Goal: Task Accomplishment & Management: Use online tool/utility

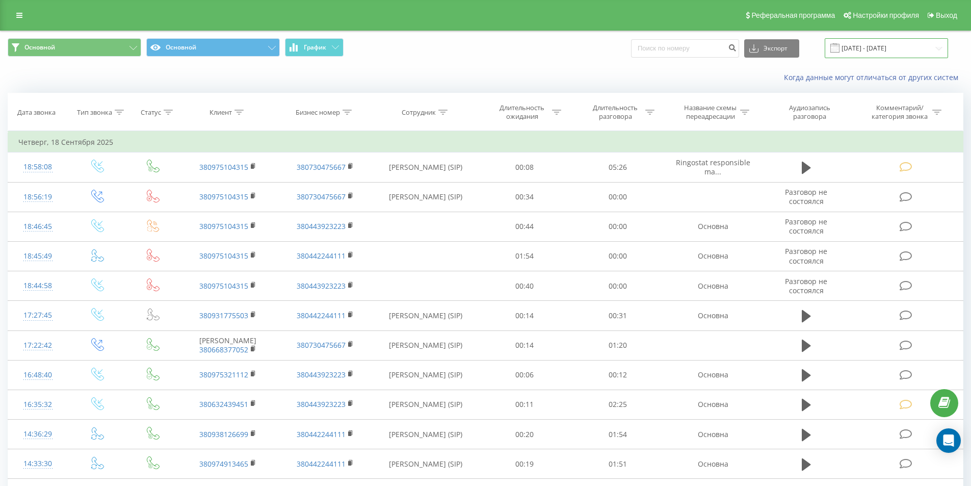
click at [931, 51] on input "[DATE] - [DATE]" at bounding box center [886, 48] width 123 height 20
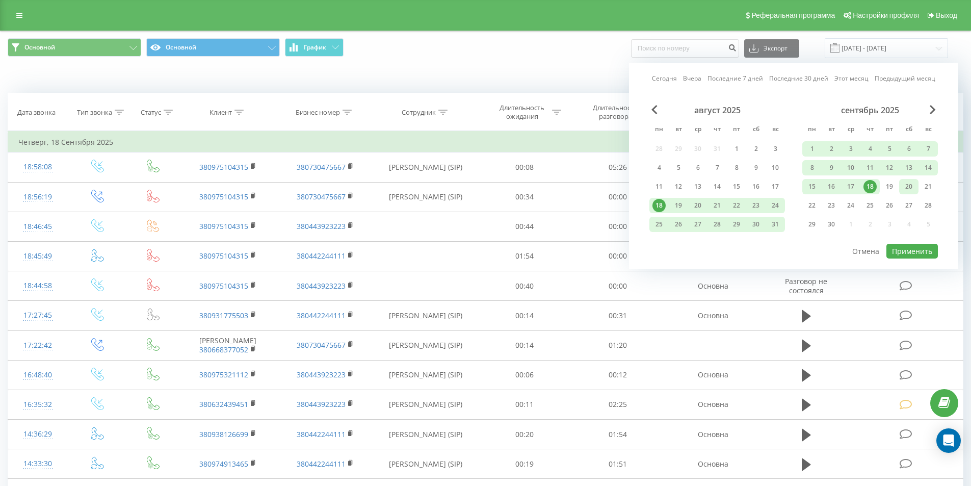
click at [906, 187] on div "20" at bounding box center [908, 186] width 13 height 13
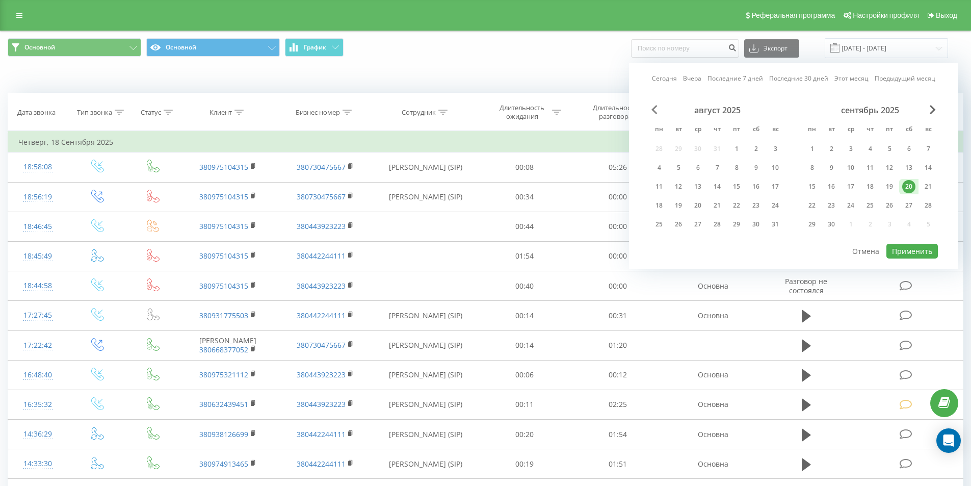
click at [651, 109] on span "Previous Month" at bounding box center [654, 109] width 6 height 9
click at [770, 185] on div "20" at bounding box center [775, 186] width 13 height 13
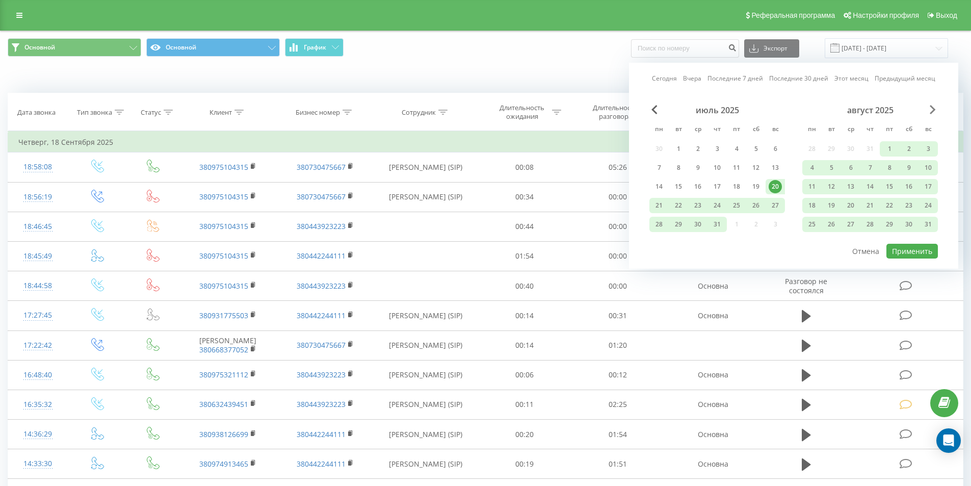
click at [931, 110] on span "Next Month" at bounding box center [933, 109] width 6 height 9
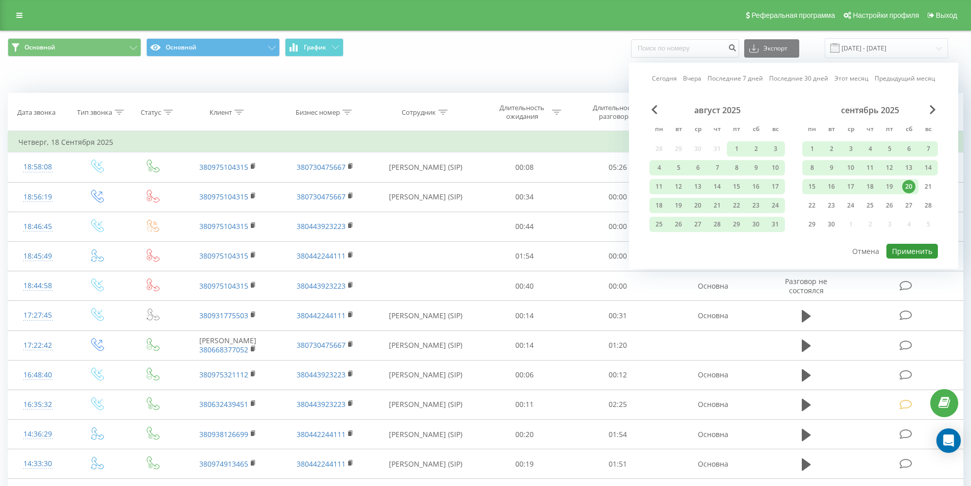
click at [910, 254] on button "Применить" at bounding box center [911, 251] width 51 height 15
type input "[DATE] - [DATE]"
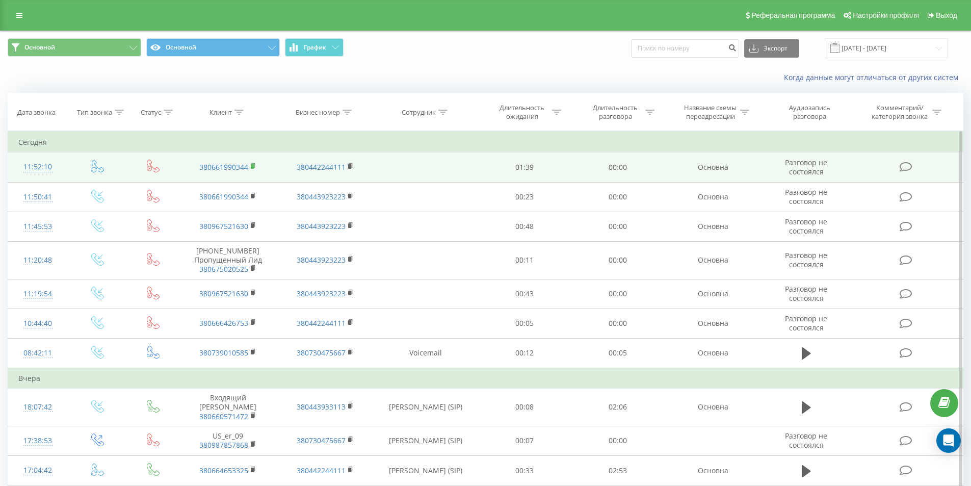
click at [252, 166] on rect at bounding box center [252, 166] width 3 height 5
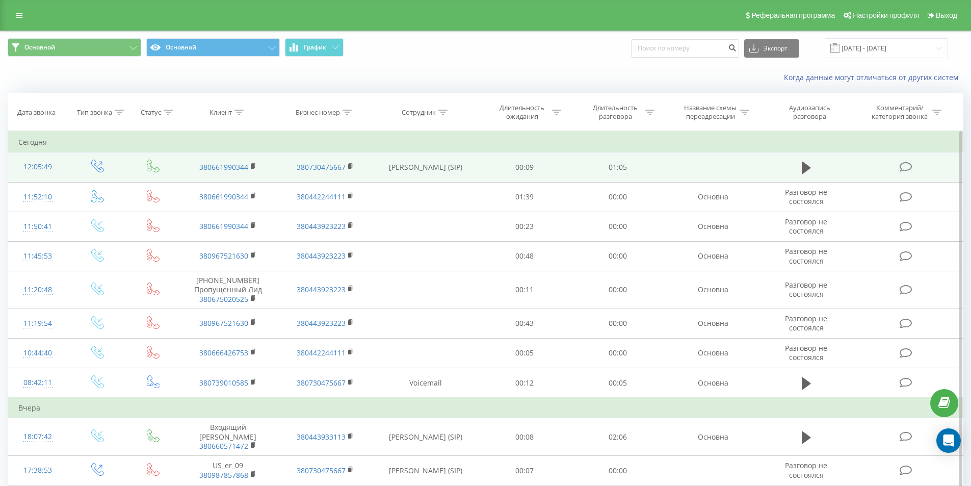
click at [908, 166] on icon at bounding box center [906, 167] width 13 height 11
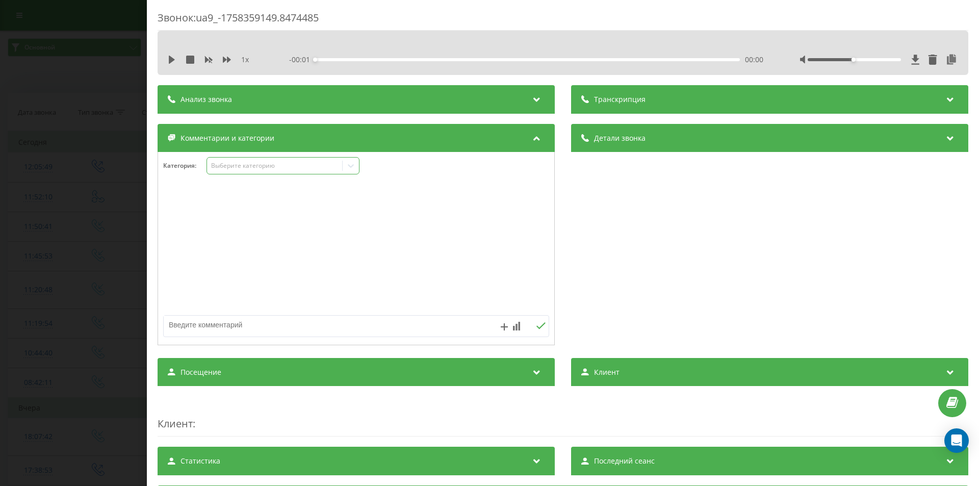
click at [275, 164] on div "Выберите категорию" at bounding box center [274, 166] width 127 height 8
click at [273, 197] on div "Консультация" at bounding box center [283, 200] width 152 height 16
click at [85, 164] on div "Звонок : ua9_-1758359149.8474485 1 x - 00:01 00:00 00:00 Транскрипция Для анали…" at bounding box center [489, 243] width 979 height 486
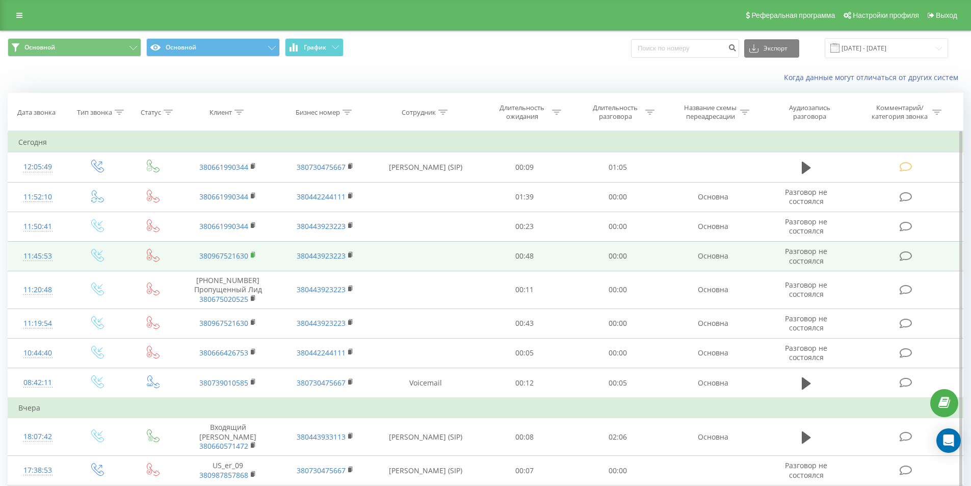
click at [251, 253] on rect at bounding box center [252, 255] width 3 height 5
click at [252, 253] on rect at bounding box center [252, 255] width 3 height 5
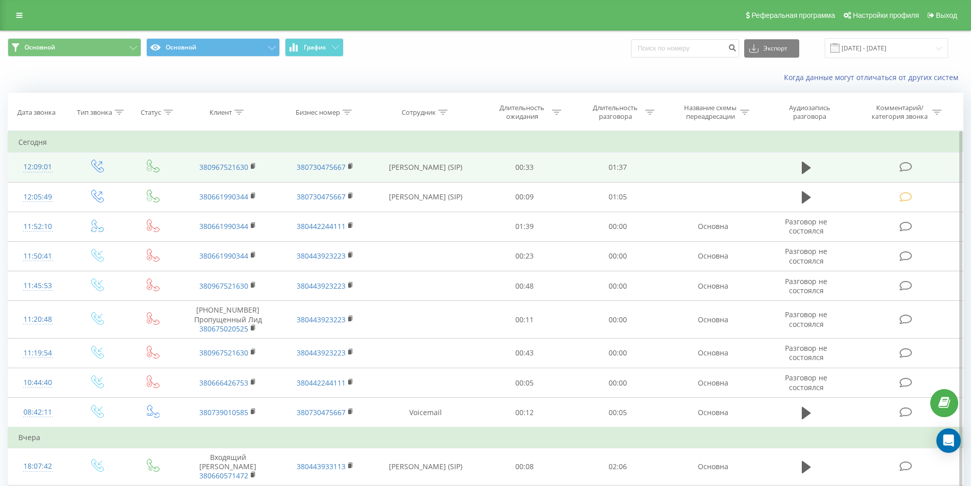
click at [910, 168] on icon at bounding box center [906, 167] width 13 height 11
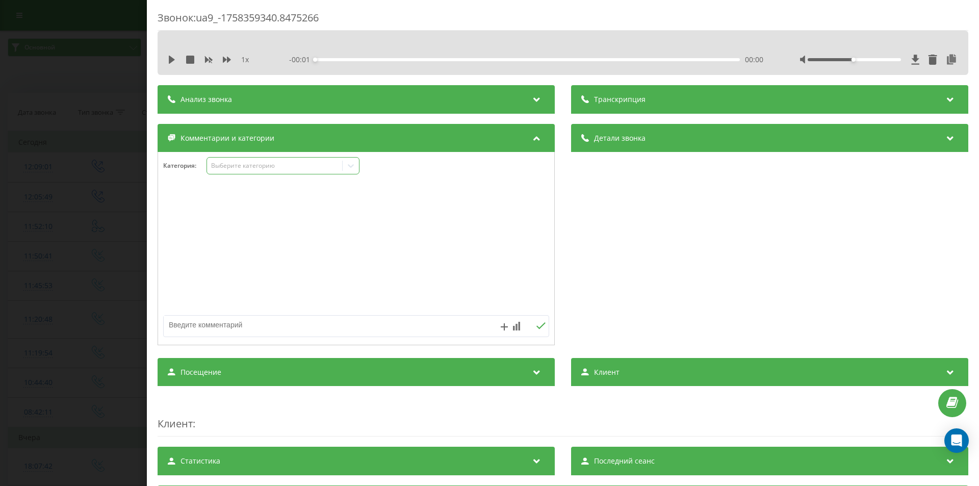
click at [253, 171] on div "Выберите категорию" at bounding box center [282, 165] width 153 height 17
click at [239, 201] on div "Консультация" at bounding box center [283, 200] width 152 height 16
click at [123, 182] on div "Звонок : ua9_-1758359340.8475266 1 x - 01:37 00:00 00:00 Транскрипция Для анали…" at bounding box center [489, 243] width 979 height 486
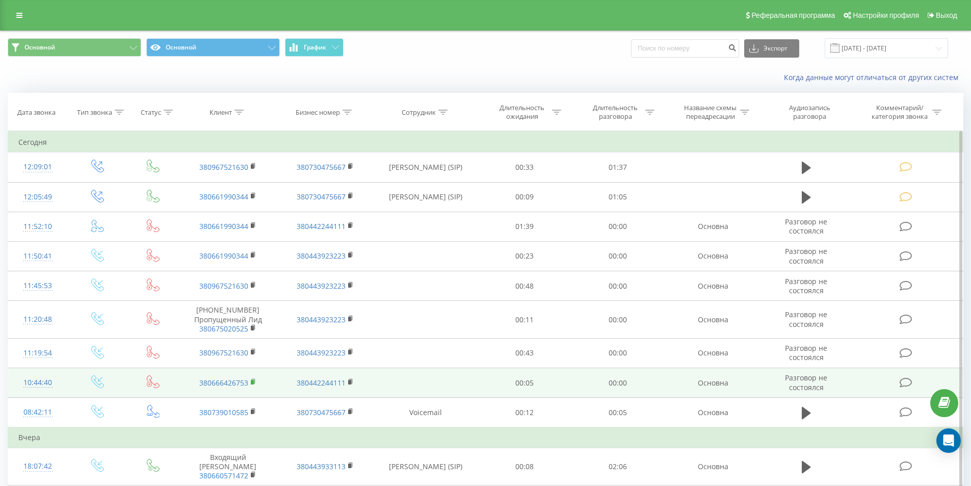
click at [252, 382] on rect at bounding box center [252, 382] width 3 height 5
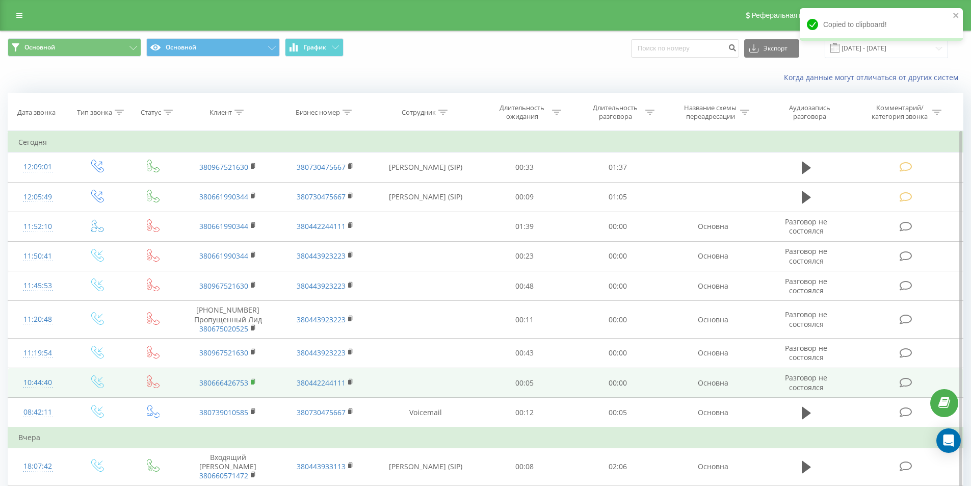
click at [252, 380] on rect at bounding box center [252, 382] width 3 height 5
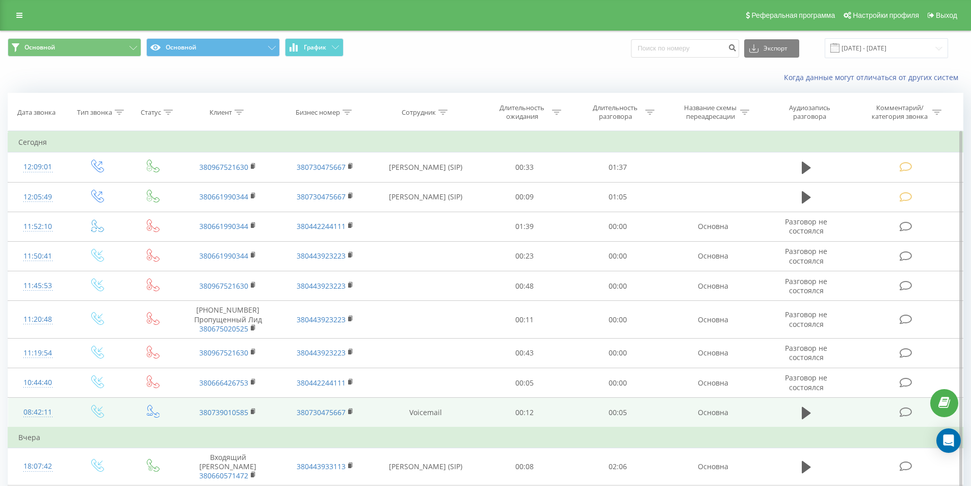
click at [250, 411] on td "380739010585" at bounding box center [227, 413] width 97 height 30
click at [251, 410] on rect at bounding box center [252, 411] width 3 height 5
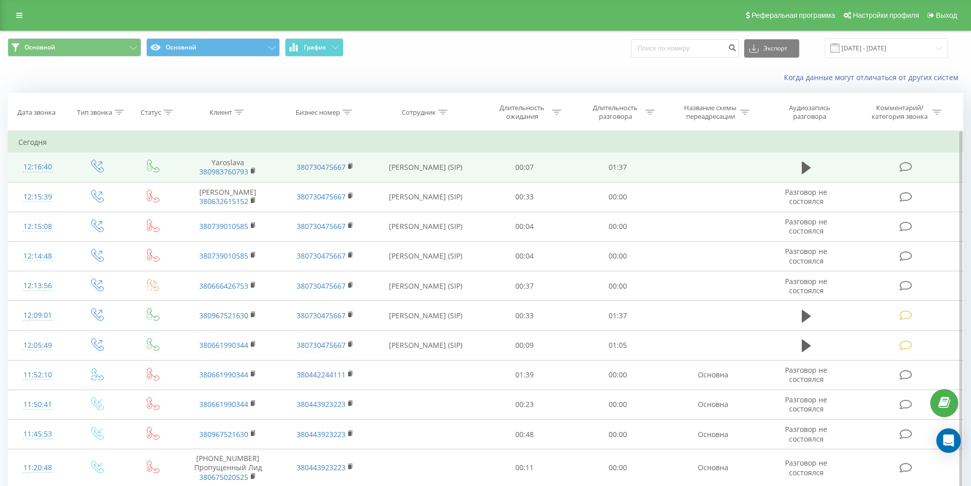
click at [902, 166] on icon at bounding box center [906, 167] width 13 height 11
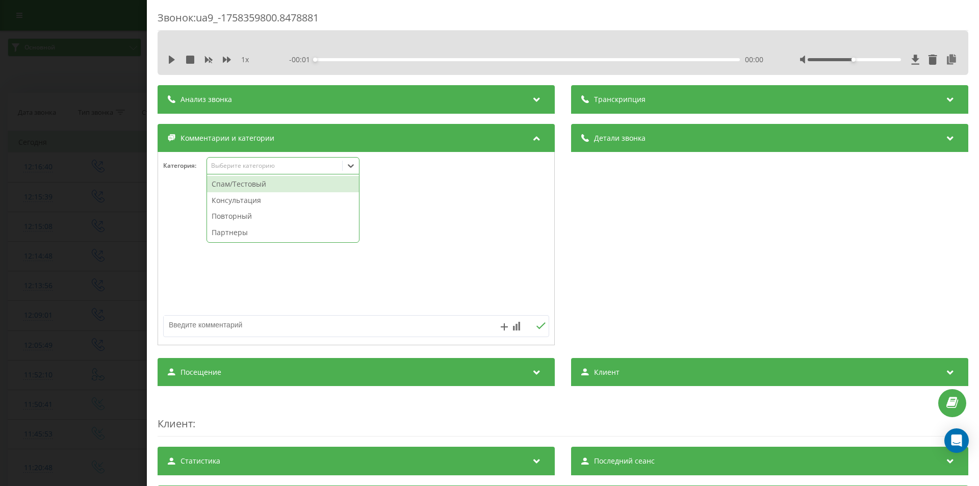
click at [239, 166] on div "Выберите категорию" at bounding box center [274, 166] width 127 height 8
click at [239, 197] on div "Консультация" at bounding box center [283, 200] width 152 height 16
drag, startPoint x: 128, startPoint y: 172, endPoint x: 111, endPoint y: 152, distance: 26.3
click at [125, 171] on div "Звонок : ua9_-1758359800.8478881 1 x - 00:01 00:00 00:00 Транскрипция Для анали…" at bounding box center [489, 243] width 979 height 486
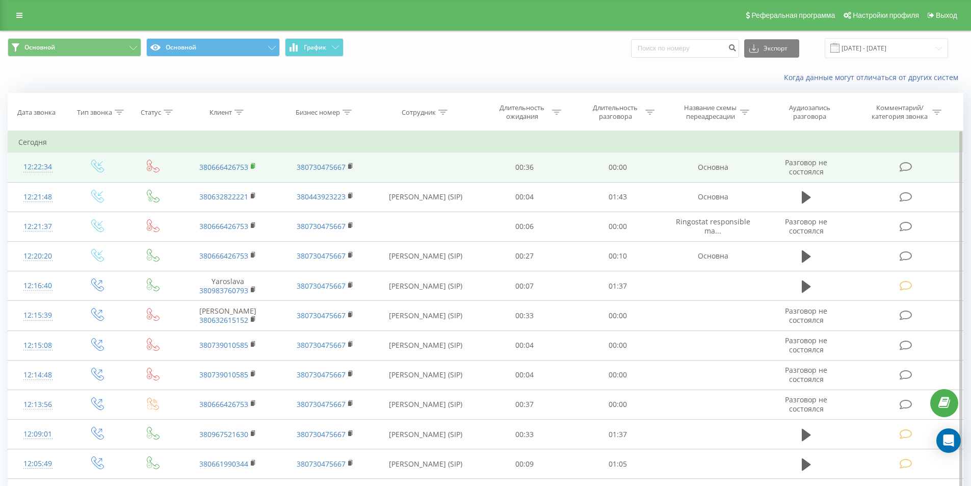
click at [251, 166] on icon at bounding box center [254, 166] width 6 height 7
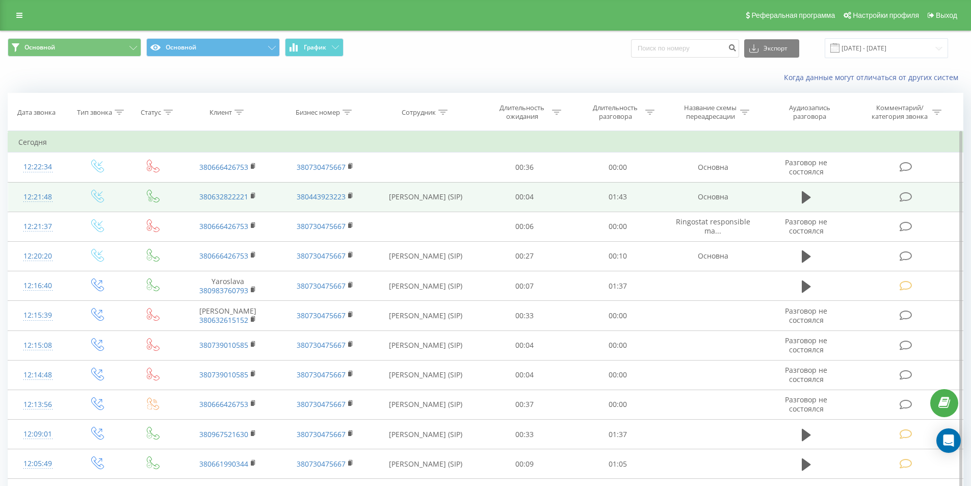
click at [904, 198] on icon at bounding box center [906, 197] width 13 height 11
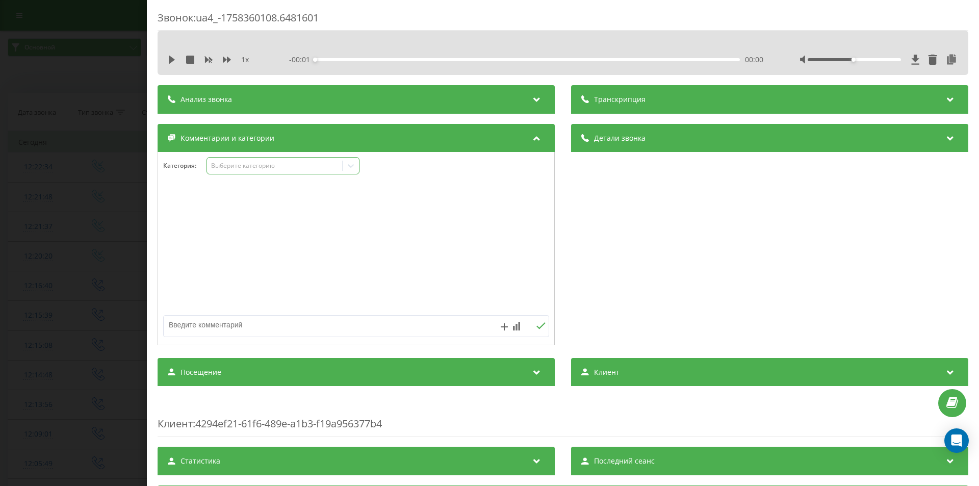
click at [276, 167] on div "Выберите категорию" at bounding box center [274, 166] width 127 height 8
click at [242, 199] on div "Консультация" at bounding box center [283, 200] width 152 height 16
click at [113, 173] on div "Звонок : ua4_-1758360108.6481601 1 x - 01:44 00:00 00:00 Транскрипция Для анали…" at bounding box center [489, 243] width 979 height 486
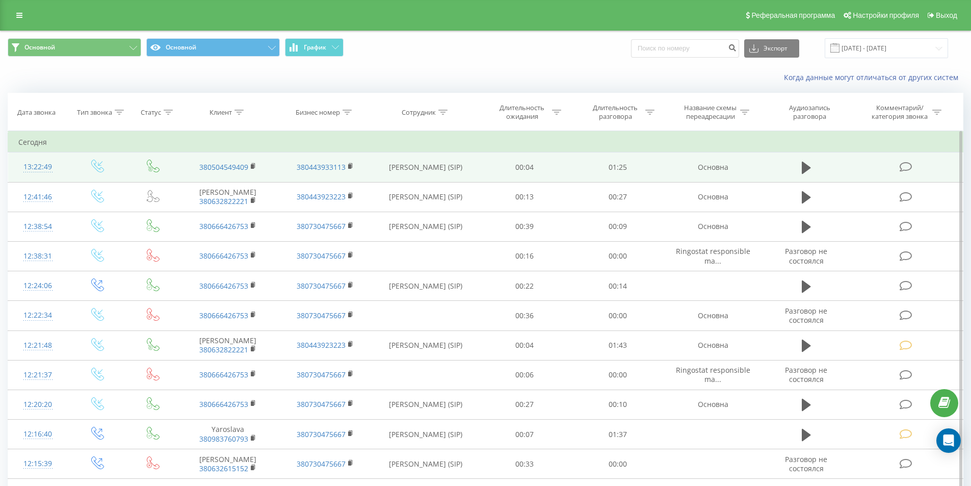
click at [250, 166] on td "380504549409" at bounding box center [227, 167] width 97 height 30
click at [253, 165] on rect at bounding box center [252, 166] width 3 height 5
